Goal: Task Accomplishment & Management: Use online tool/utility

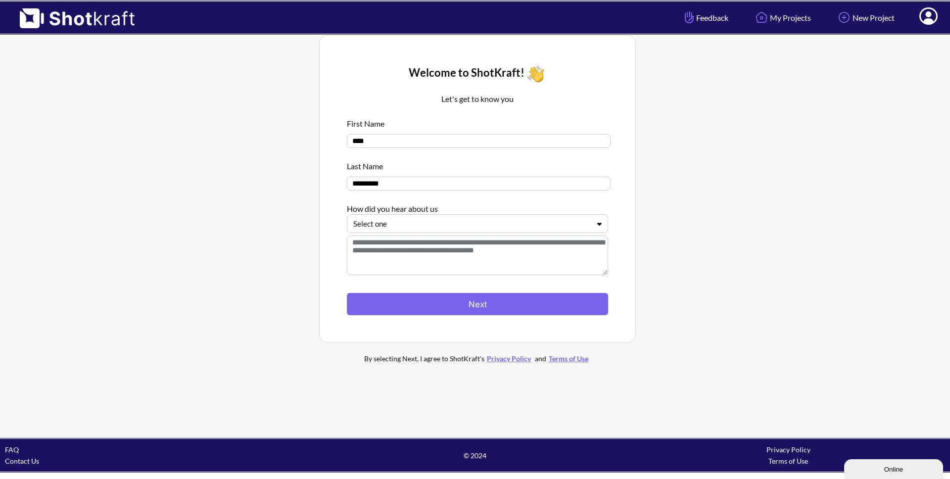
click at [407, 243] on textarea at bounding box center [477, 255] width 261 height 40
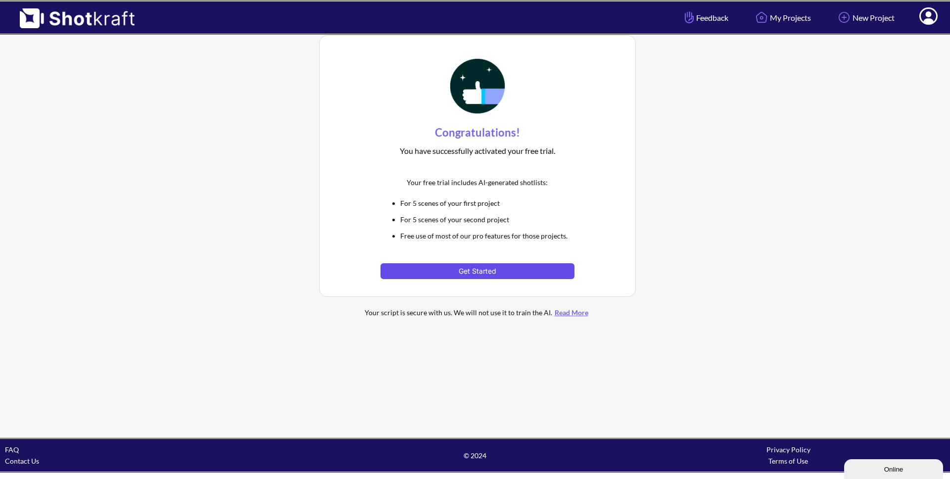
click at [430, 271] on button "Get Started" at bounding box center [476, 271] width 193 height 16
